Goal: Task Accomplishment & Management: Manage account settings

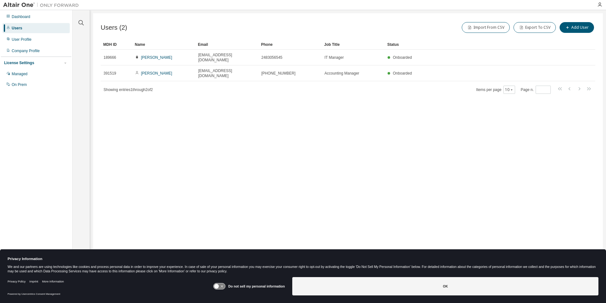
click at [365, 151] on div "Users (2) Import From CSV Export To CSV Add User Clear Load Save Save As Field …" at bounding box center [348, 147] width 510 height 268
click at [216, 161] on div "Users (2) Import From CSV Export To CSV Add User Clear Load Save Save As Field …" at bounding box center [348, 147] width 510 height 268
click at [30, 42] on div "User Profile" at bounding box center [22, 39] width 20 height 5
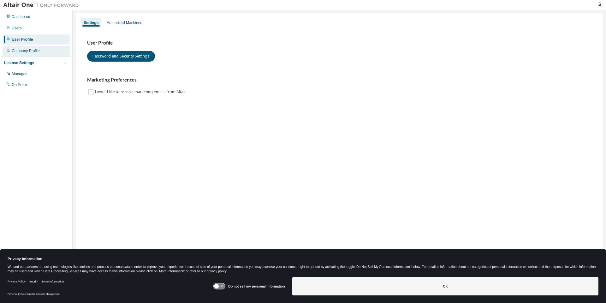
click at [34, 54] on div "Company Profile" at bounding box center [36, 51] width 67 height 10
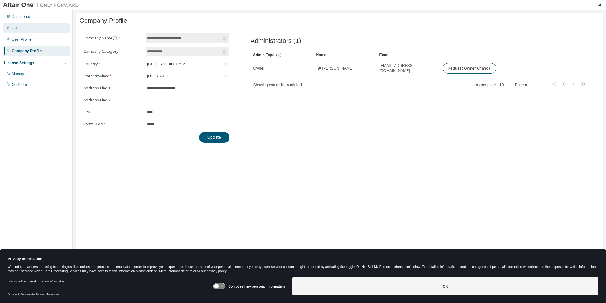
click at [21, 29] on div "Users" at bounding box center [36, 28] width 67 height 10
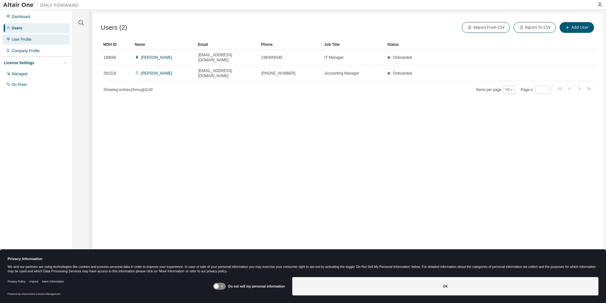
click at [22, 41] on div "User Profile" at bounding box center [22, 39] width 20 height 5
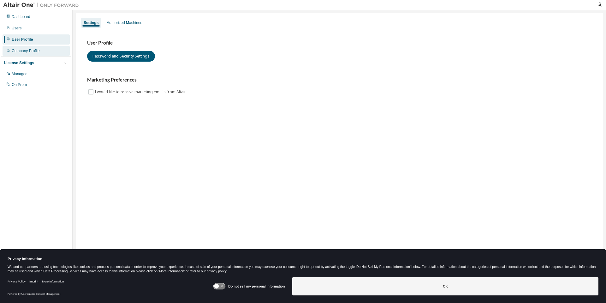
click at [27, 49] on div "Company Profile" at bounding box center [26, 50] width 28 height 5
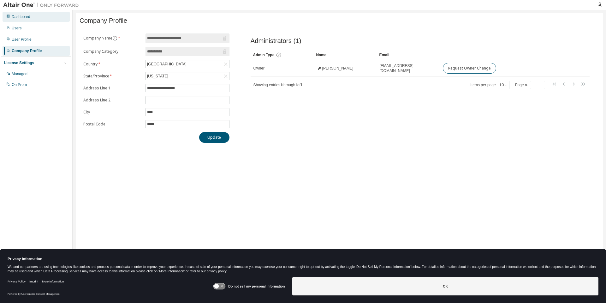
click at [29, 16] on div "Dashboard" at bounding box center [21, 16] width 19 height 5
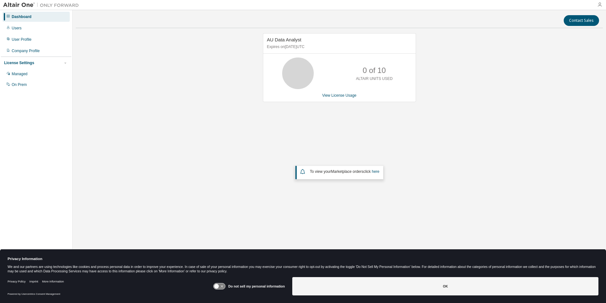
click at [600, 4] on icon "button" at bounding box center [600, 4] width 5 height 5
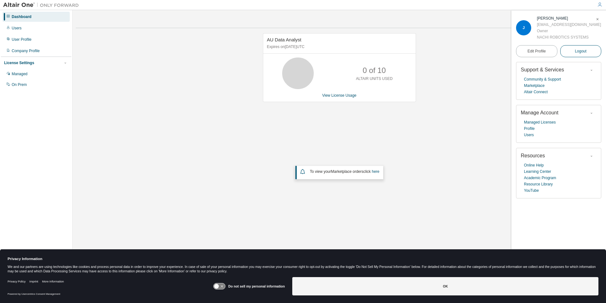
click at [583, 52] on span "Logout" at bounding box center [581, 51] width 12 height 6
